Goal: Task Accomplishment & Management: Use online tool/utility

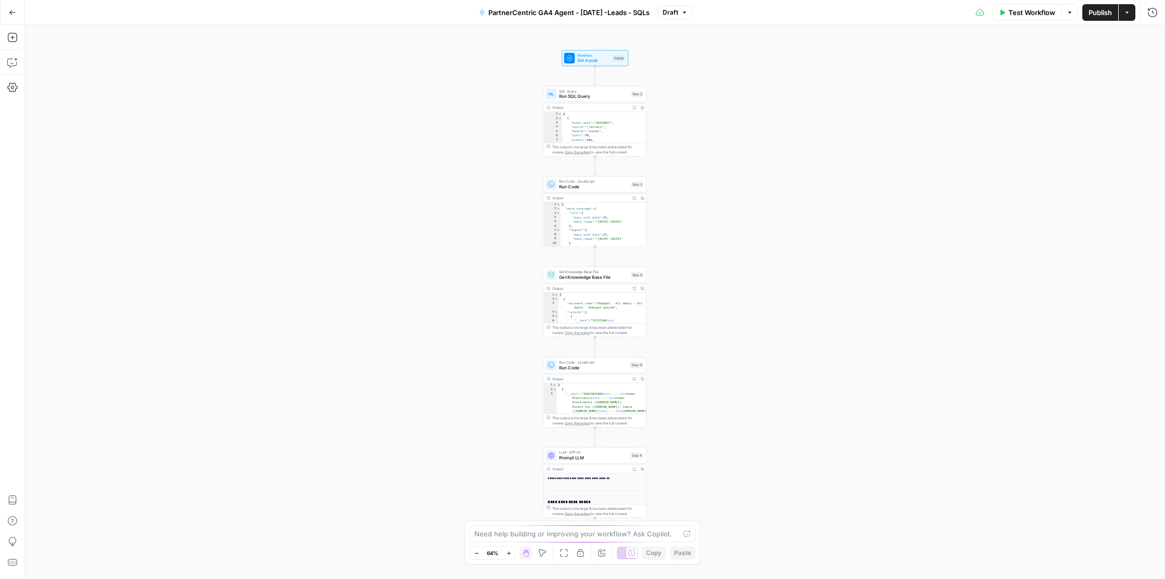
click at [9, 12] on icon "button" at bounding box center [12, 12] width 6 height 5
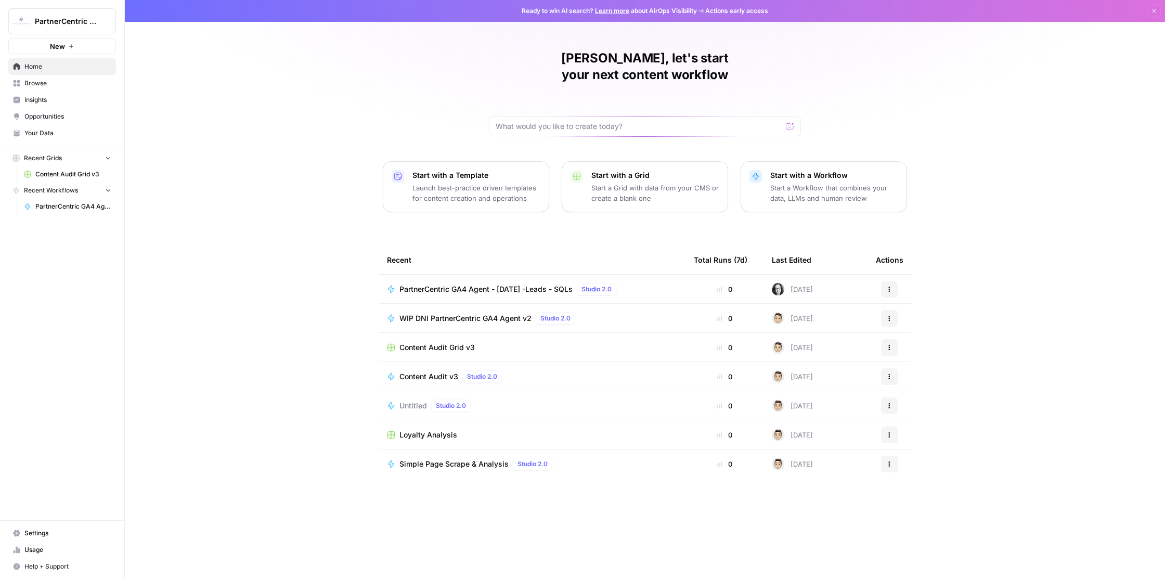
click at [455, 284] on span "PartnerCentric GA4 Agent - [DATE] -Leads - SQLs" at bounding box center [485, 289] width 173 height 10
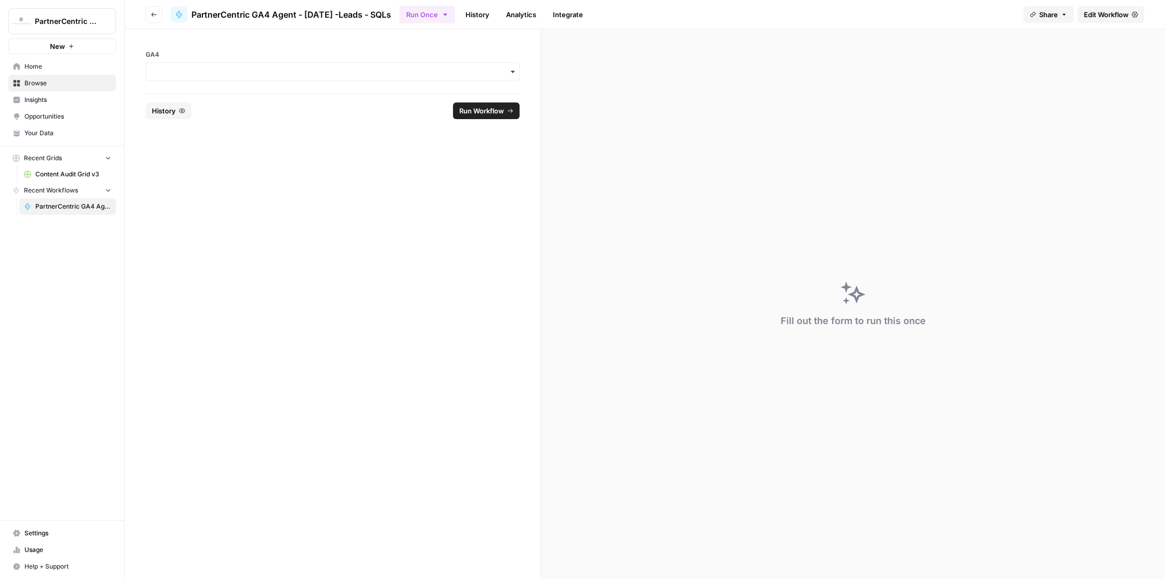
click at [467, 110] on span "Run Workflow" at bounding box center [481, 111] width 45 height 10
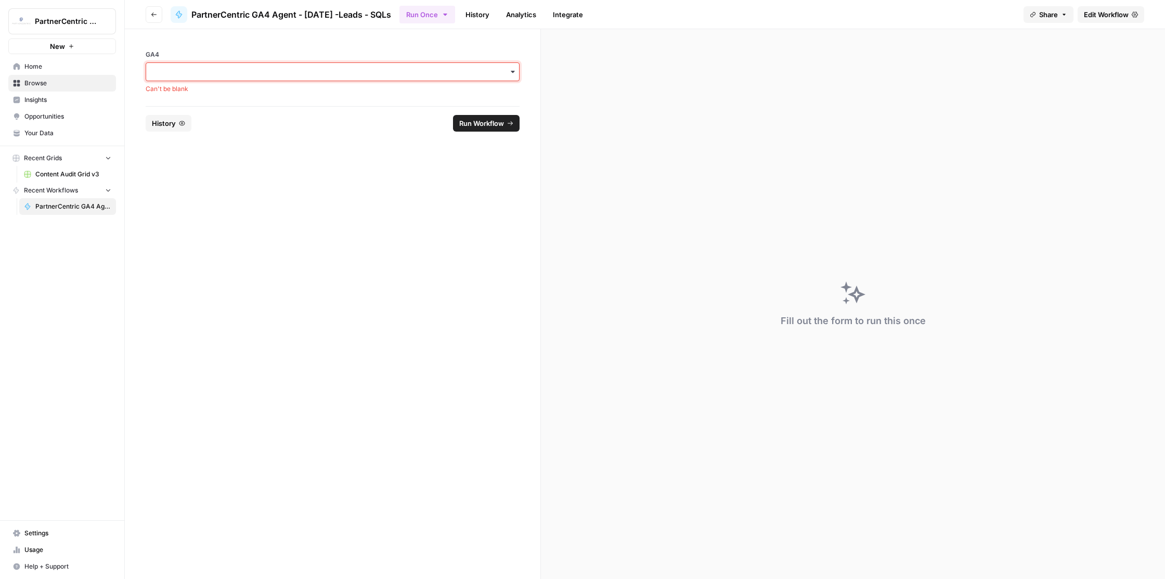
click at [163, 69] on input "GA4" at bounding box center [332, 72] width 360 height 10
click at [175, 102] on div "pernix-166012" at bounding box center [332, 100] width 373 height 20
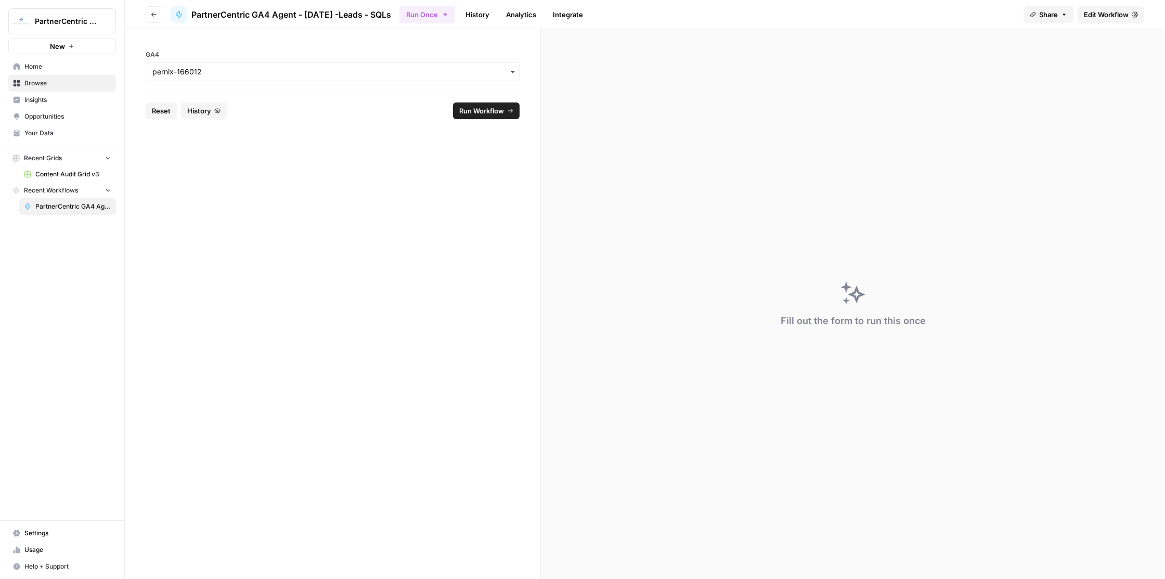
click at [472, 108] on span "Run Workflow" at bounding box center [481, 111] width 45 height 10
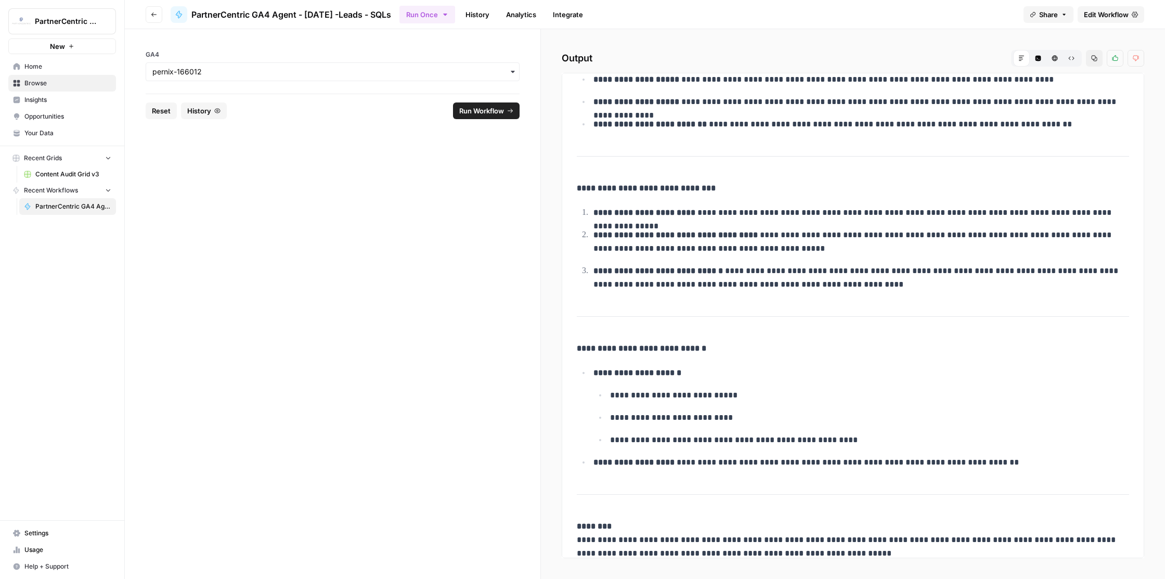
scroll to position [563, 0]
